Goal: Task Accomplishment & Management: Complete application form

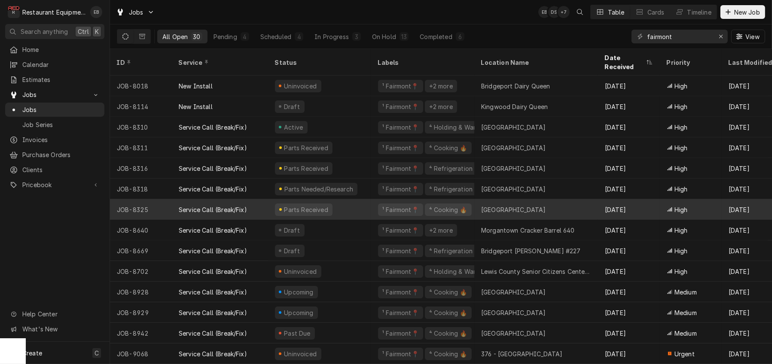
click at [446, 211] on div "⁴ Cooking 🔥" at bounding box center [448, 209] width 40 height 9
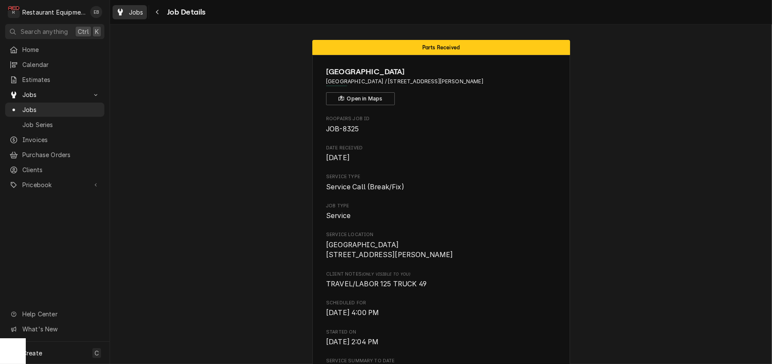
click at [136, 12] on div "Jobs" at bounding box center [129, 12] width 31 height 11
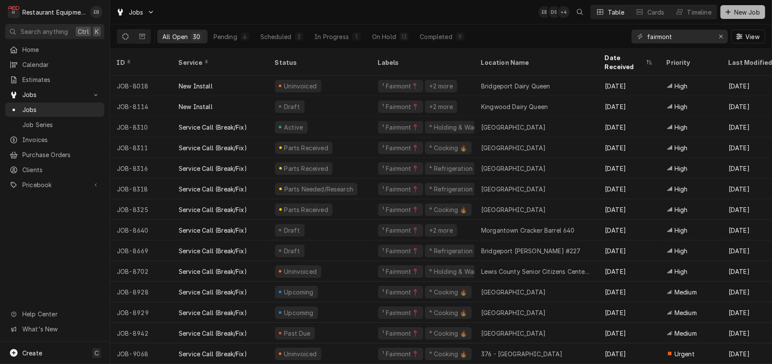
click at [750, 13] on span "New Job" at bounding box center [747, 12] width 29 height 9
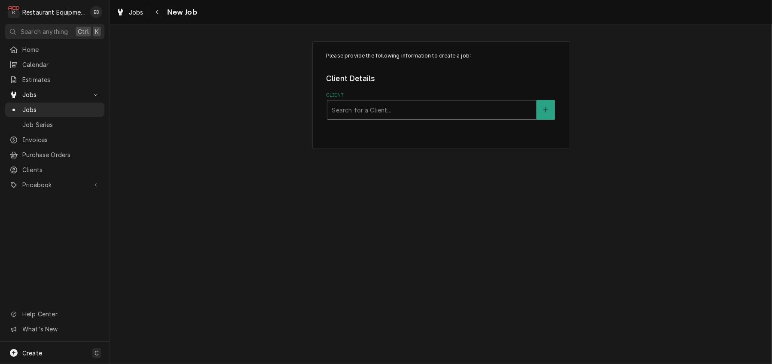
click at [392, 118] on div "Client" at bounding box center [432, 109] width 200 height 15
type input "g"
type input "welbilt"
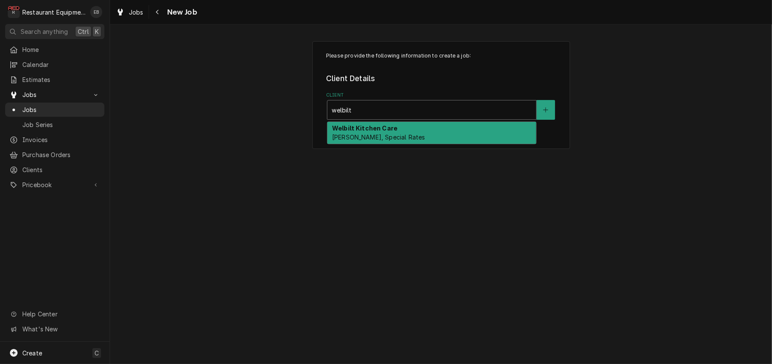
click at [398, 141] on div "Welbilt Kitchen Care [PERSON_NAME], Special Rates" at bounding box center [431, 133] width 209 height 22
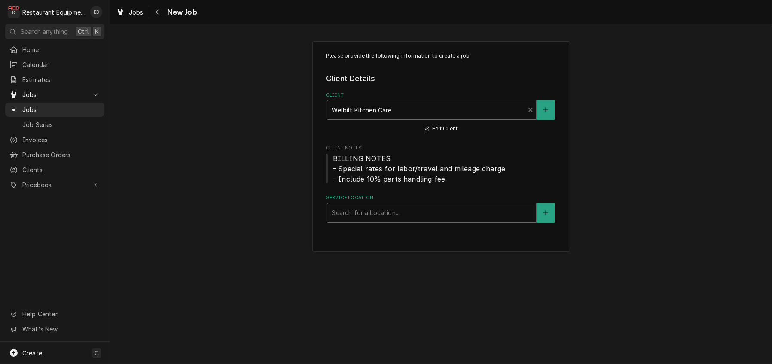
click at [395, 221] on div "Service Location" at bounding box center [432, 212] width 200 height 15
type input "r"
click at [555, 223] on button "Service Location" at bounding box center [546, 213] width 18 height 20
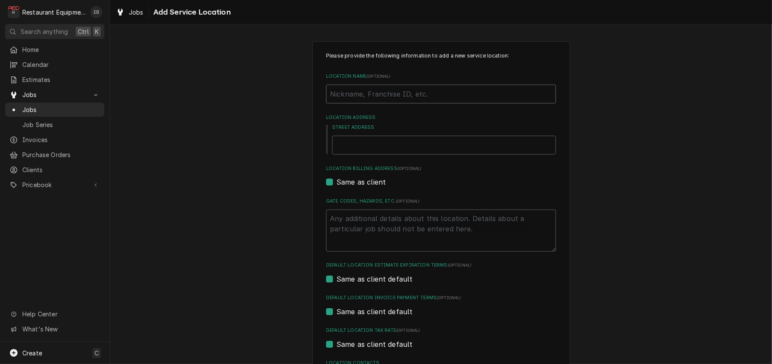
click at [395, 104] on input "Location Name ( optional )" at bounding box center [441, 94] width 230 height 19
type textarea "x"
type input "R"
type textarea "x"
type input "Ro"
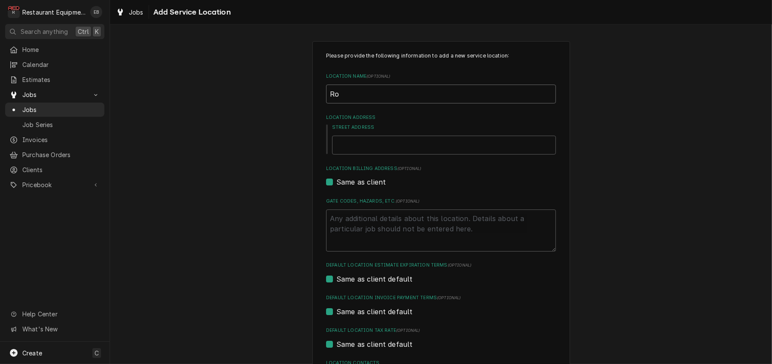
type textarea "x"
type input "Rom"
type textarea "x"
type input "Romn"
type textarea "x"
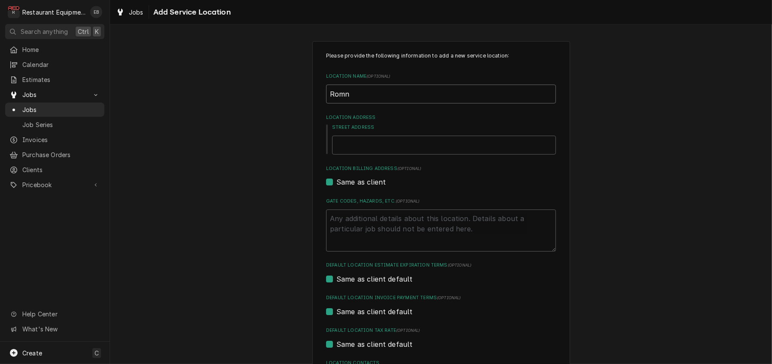
type input "Romne"
type textarea "x"
type input "[PERSON_NAME]"
type textarea "x"
type input "[PERSON_NAME]"
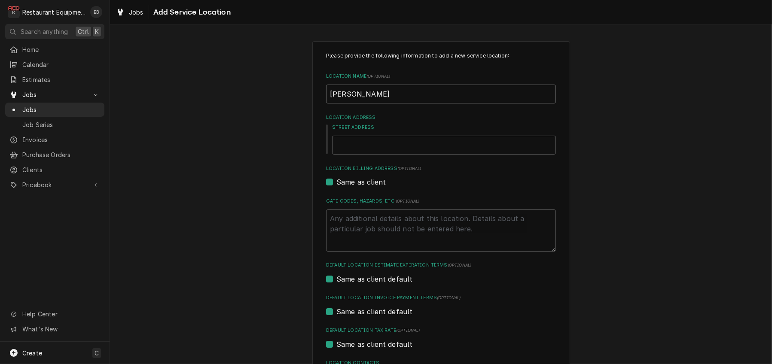
type textarea "x"
type input "[PERSON_NAME]"
type textarea "x"
type input "[PERSON_NAME]"
type textarea "x"
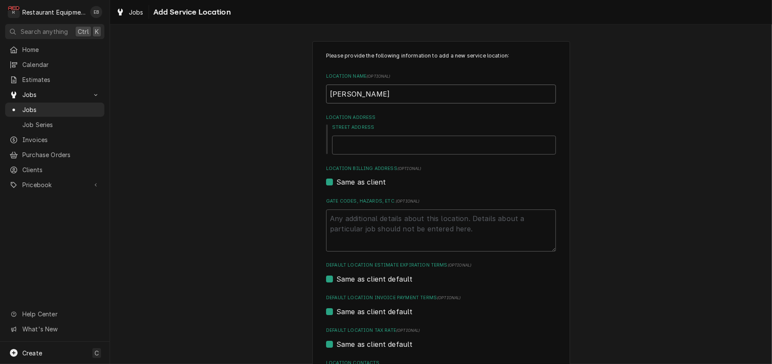
type input "[PERSON_NAME]"
type textarea "x"
type input "[PERSON_NAME]"
type textarea "x"
type input "[PERSON_NAME]"
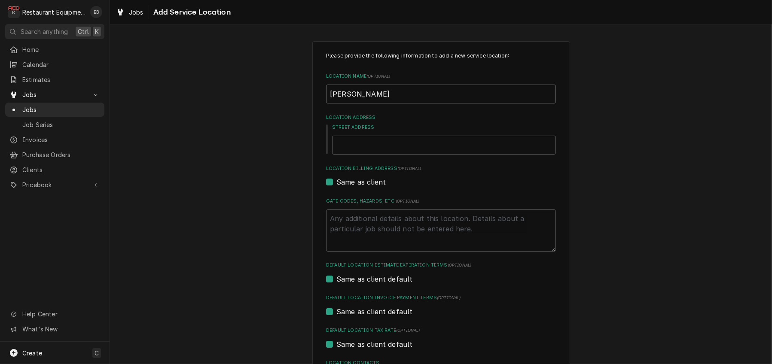
type textarea "x"
type input "[PERSON_NAME]"
type textarea "x"
type input "[PERSON_NAME] [PERSON_NAME]"
type textarea "x"
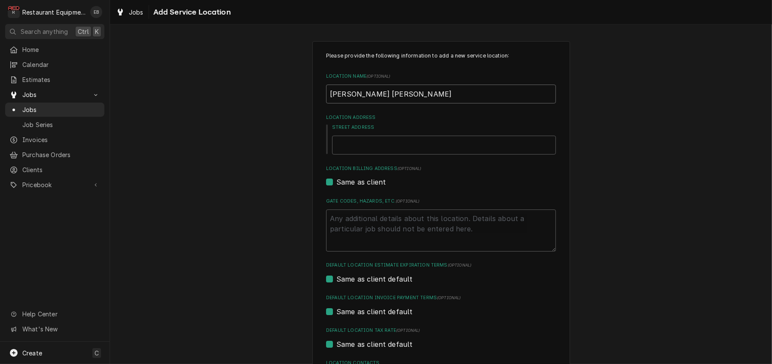
type input "[PERSON_NAME] [PERSON_NAME]"
type textarea "x"
type input "[PERSON_NAME]"
type textarea "x"
type input "[PERSON_NAME]"
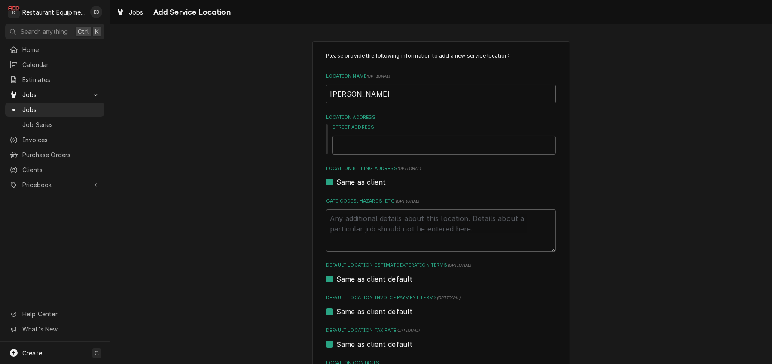
type textarea "x"
type input "[PERSON_NAME]"
type textarea "x"
type input "[PERSON_NAME] [PERSON_NAME]"
type textarea "x"
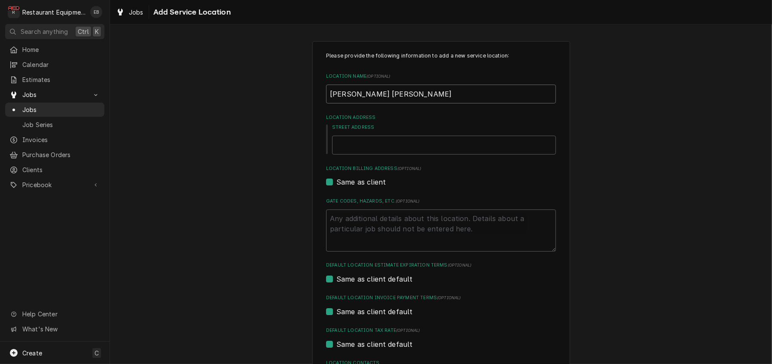
type input "[PERSON_NAME] [PERSON_NAME]"
type textarea "x"
type input "[PERSON_NAME] [PERSON_NAME]"
type textarea "x"
type input "[PERSON_NAME]"
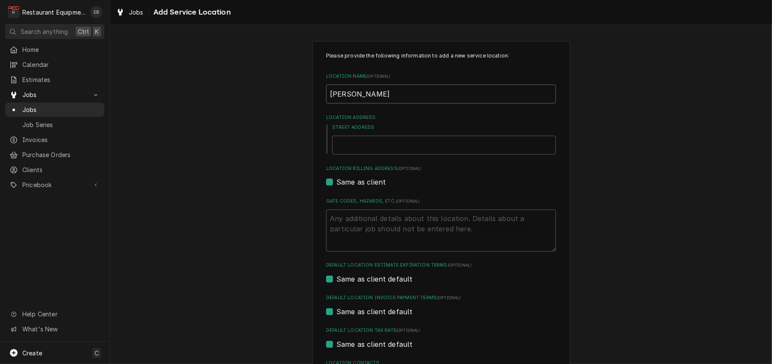
type textarea "x"
type input "[PERSON_NAME]"
click at [371, 155] on input "Street Address" at bounding box center [444, 145] width 224 height 19
click at [396, 155] on input "Street Address" at bounding box center [444, 145] width 224 height 19
type textarea "x"
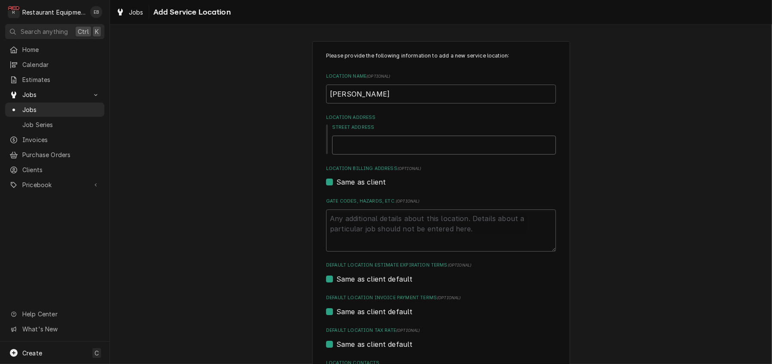
type input "3"
type textarea "x"
type input "37"
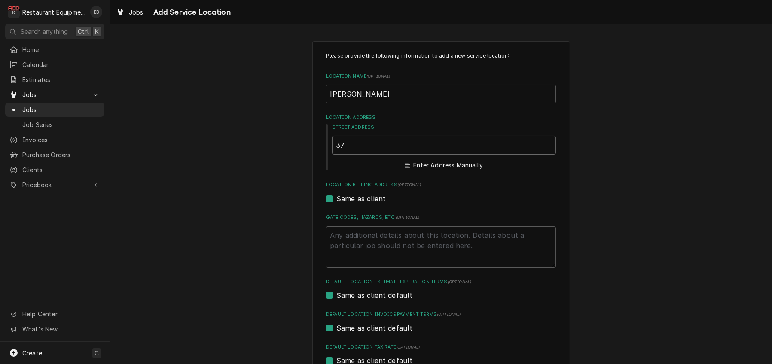
type textarea "x"
type input "370"
type textarea "x"
type input "370"
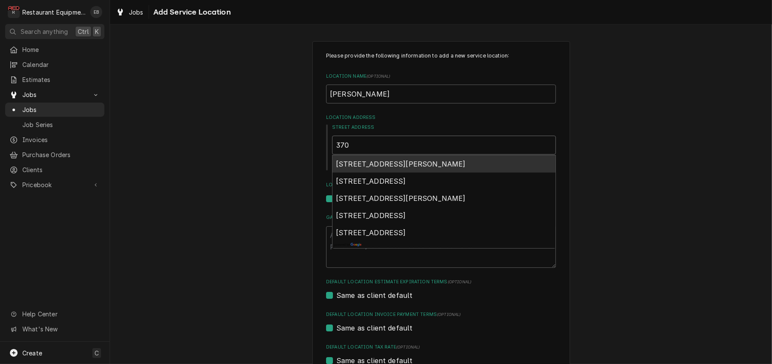
type textarea "x"
type input "370 e"
type textarea "x"
type input "370 ea"
type textarea "x"
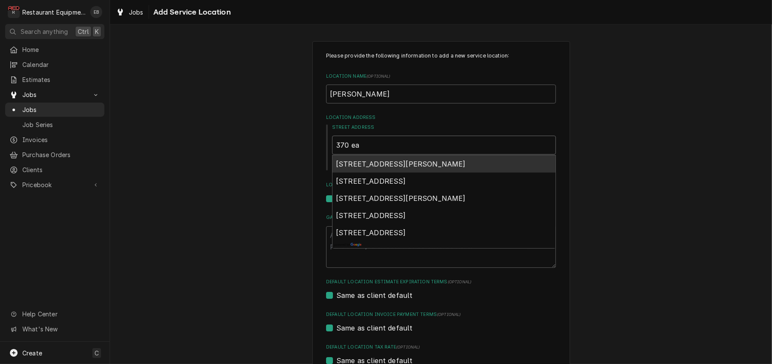
type input "370 eas"
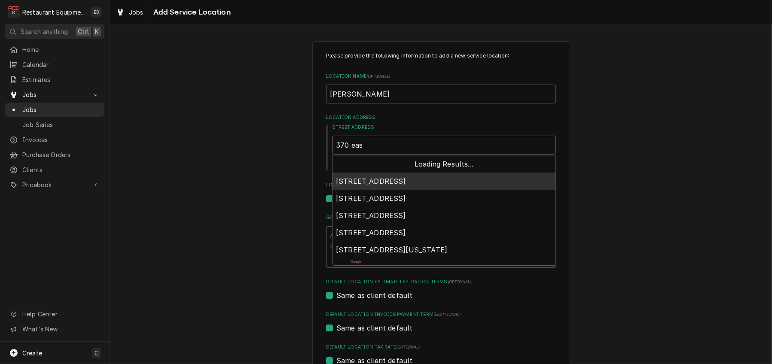
type textarea "x"
type input "370 east"
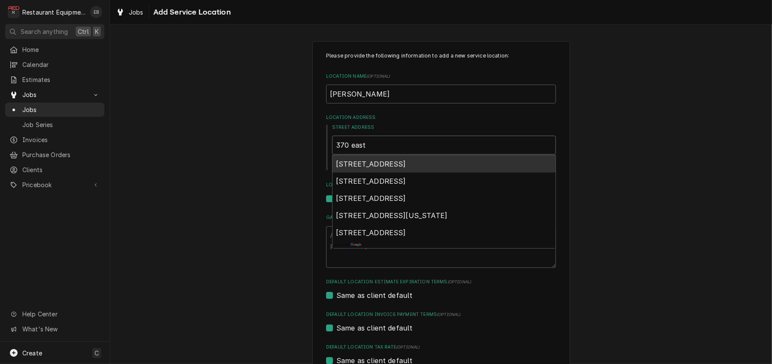
type textarea "x"
type input "370 east"
type textarea "x"
type input "370 east m"
type textarea "x"
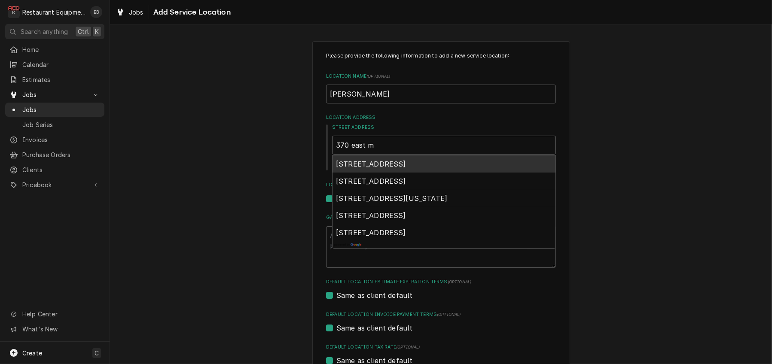
type input "370 east ma"
type textarea "x"
type input "370 east mai"
type textarea "x"
type input "[STREET_ADDRESS]"
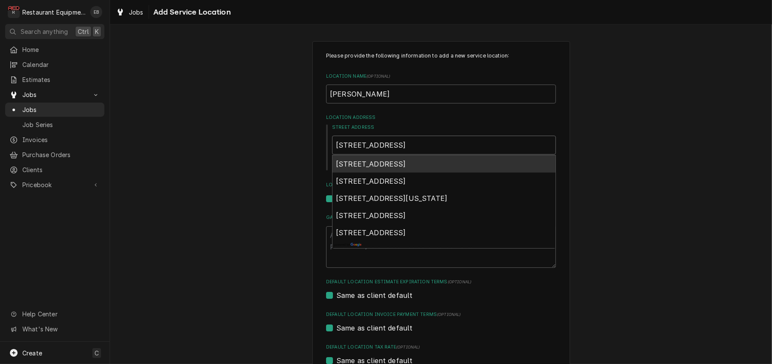
type textarea "x"
type input "[STREET_ADDRESS]"
type textarea "x"
type input "[STREET_ADDRESS]"
type textarea "x"
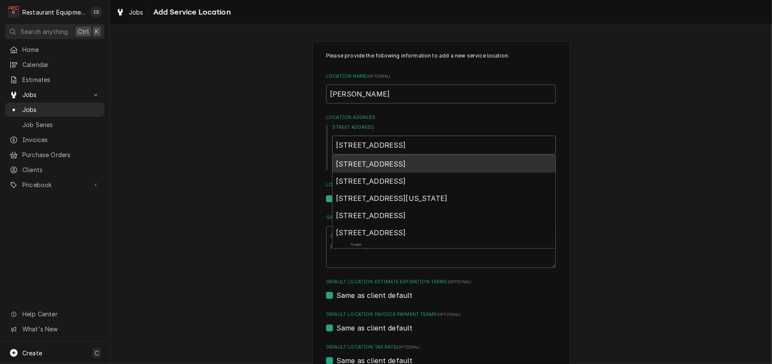
type input "[STREET_ADDRESS]"
type textarea "x"
type input "[STREET_ADDRESS]"
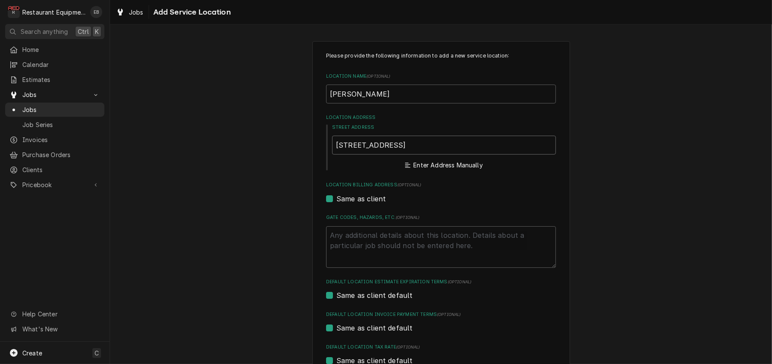
click at [401, 155] on input "[STREET_ADDRESS]" at bounding box center [444, 145] width 224 height 19
type textarea "x"
type input "[STREET_ADDRESS]"
type textarea "x"
type input "[STREET_ADDRESS]"
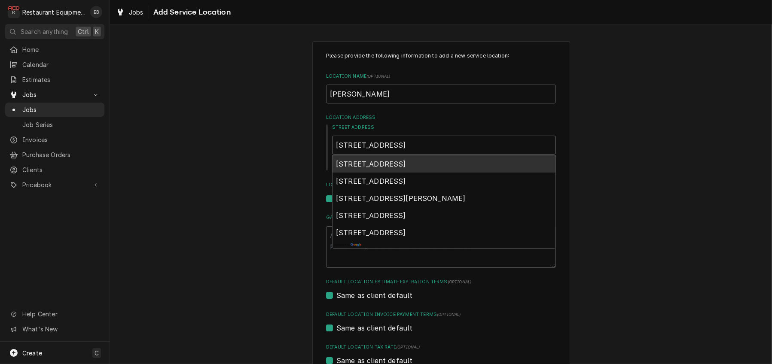
type textarea "x"
type input "[STREET_ADDRESS]"
type textarea "x"
type input "[STREET_ADDRESS]"
type textarea "x"
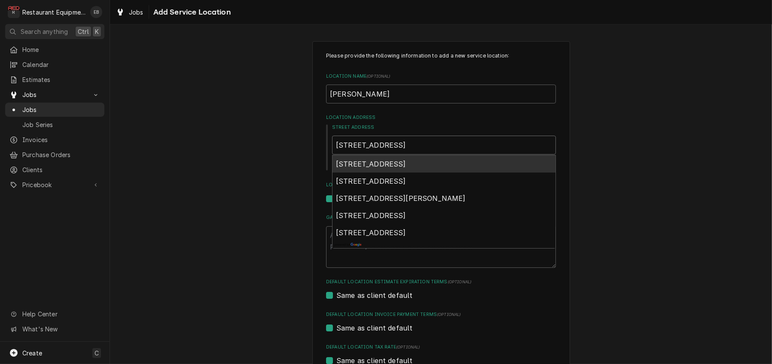
type input "[STREET_ADDRESS]"
type textarea "x"
type input "[STREET_ADDRESS]"
type textarea "x"
type input "[STREET_ADDRESS]"
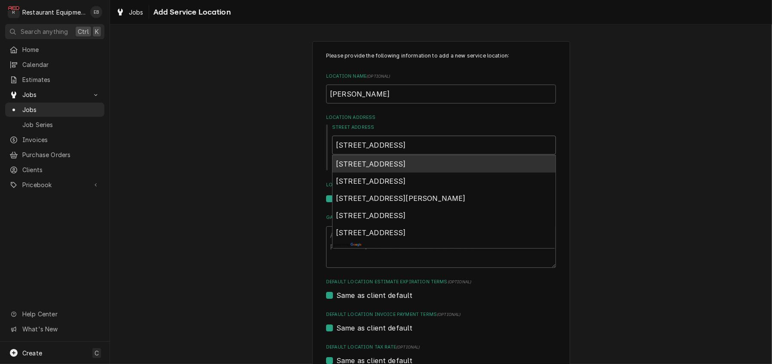
type textarea "x"
type input "[STREET_ADDRESS]"
type textarea "x"
type input "[STREET_ADDRESS]"
type textarea "x"
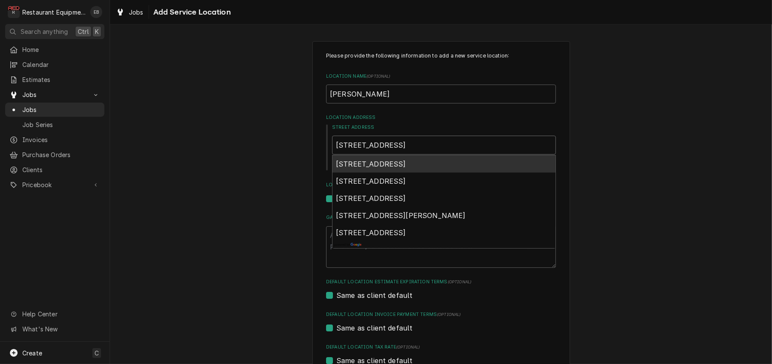
type input "[STREET_ADDRESS]"
type textarea "x"
type input "[STREET_ADDRESS]"
type textarea "x"
type input "[STREET_ADDRESS]"
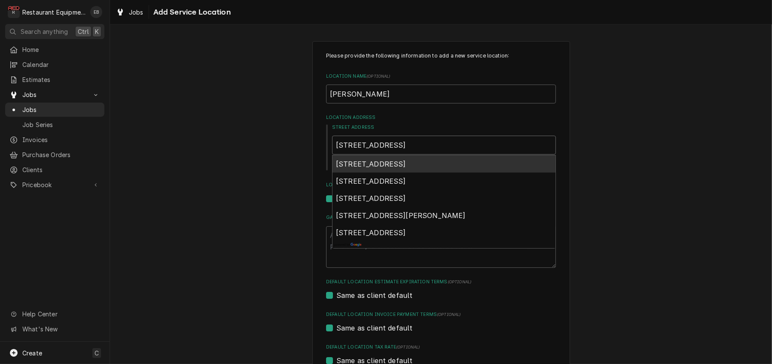
type textarea "x"
type input "[STREET_ADDRESS]"
type textarea "x"
type input "[STREET_ADDRESS]"
type textarea "x"
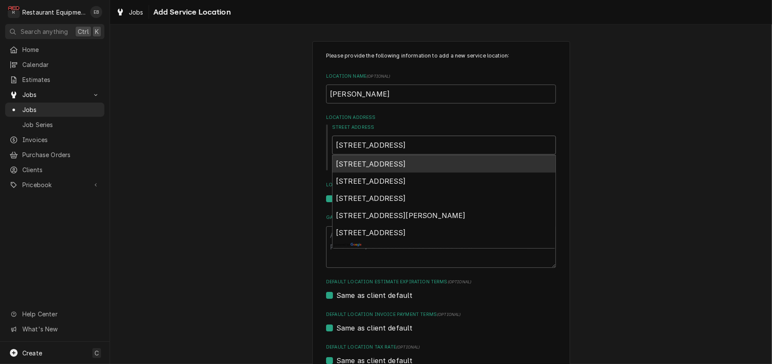
type input "[STREET_ADDRESS]"
click at [406, 168] on span "[STREET_ADDRESS]" at bounding box center [371, 164] width 70 height 9
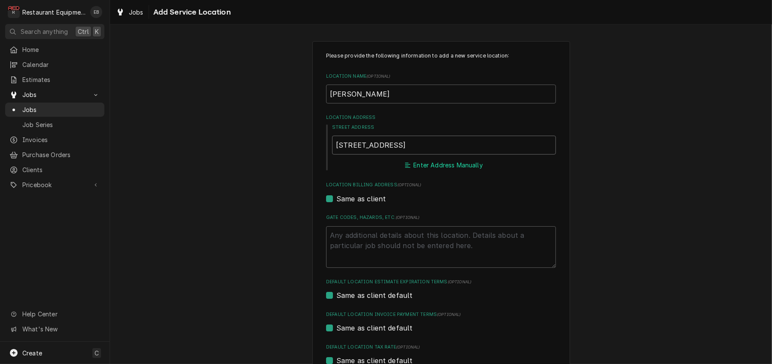
type textarea "x"
type input "[STREET_ADDRESS]"
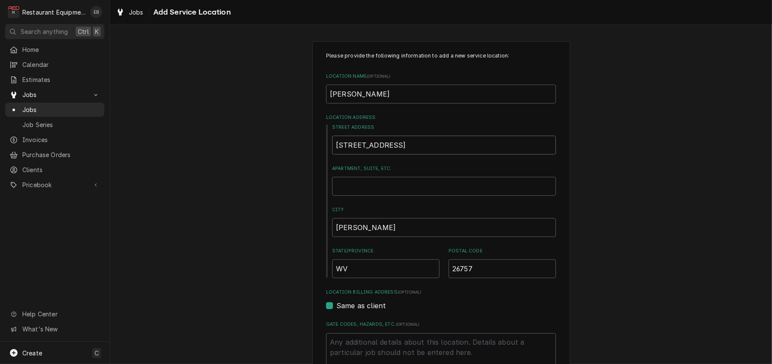
type textarea "x"
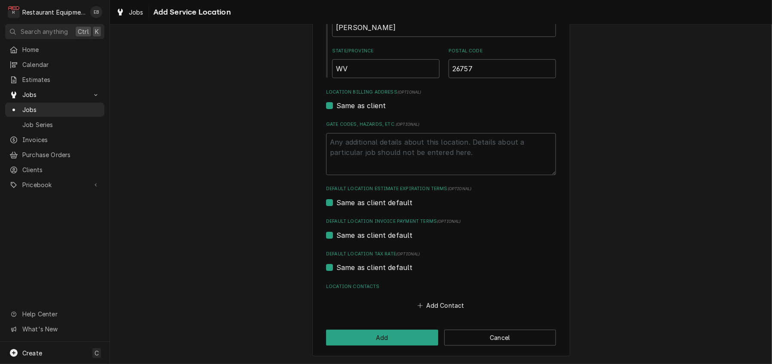
scroll to position [263, 0]
type input "[STREET_ADDRESS]"
click at [418, 337] on button "Add" at bounding box center [382, 338] width 112 height 16
type textarea "x"
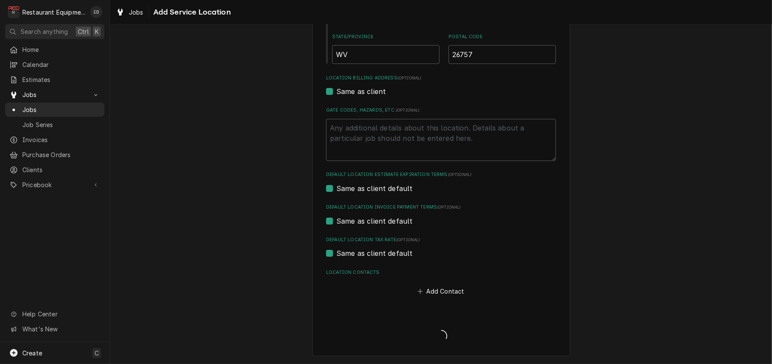
scroll to position [278, 0]
